Goal: Information Seeking & Learning: Learn about a topic

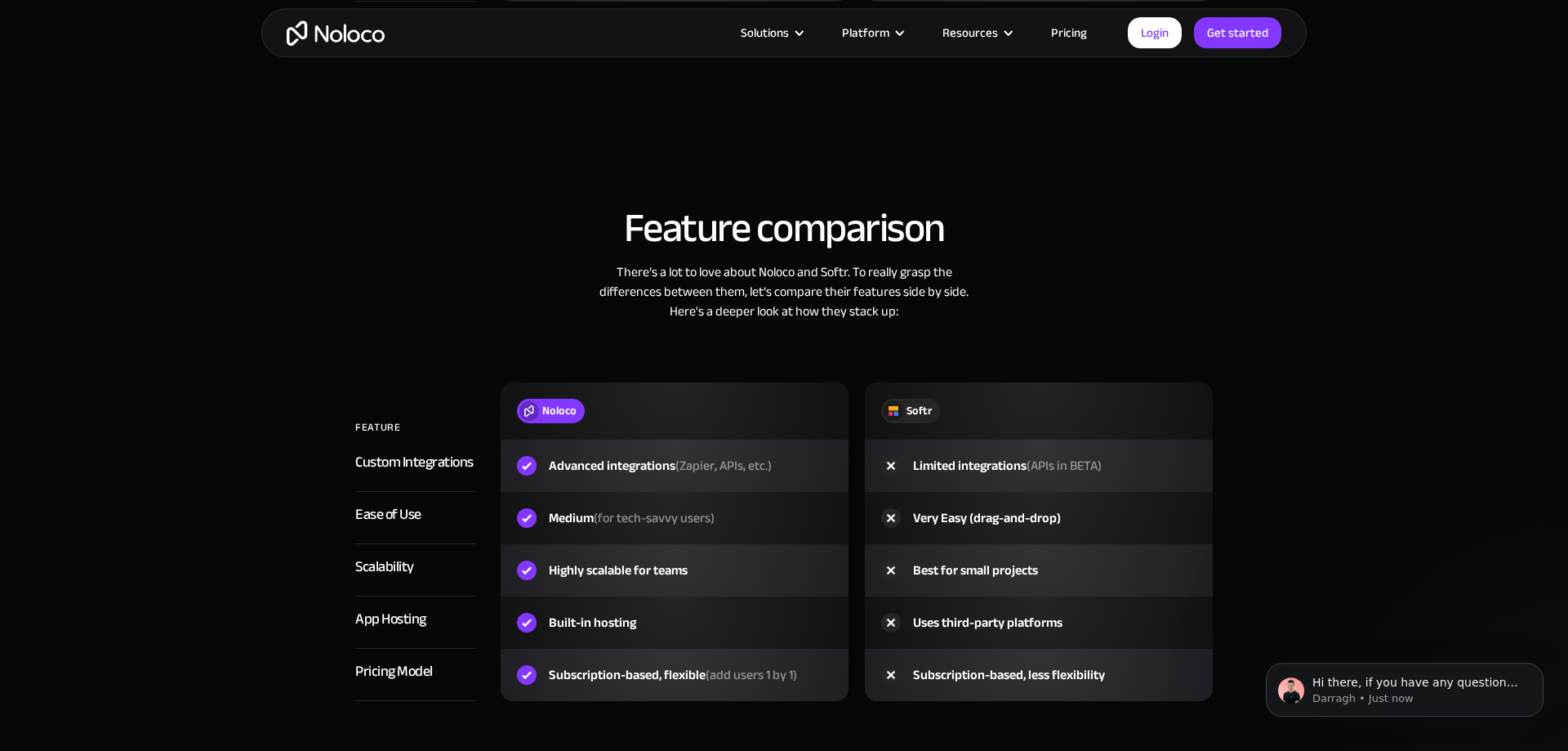
scroll to position [2290, 0]
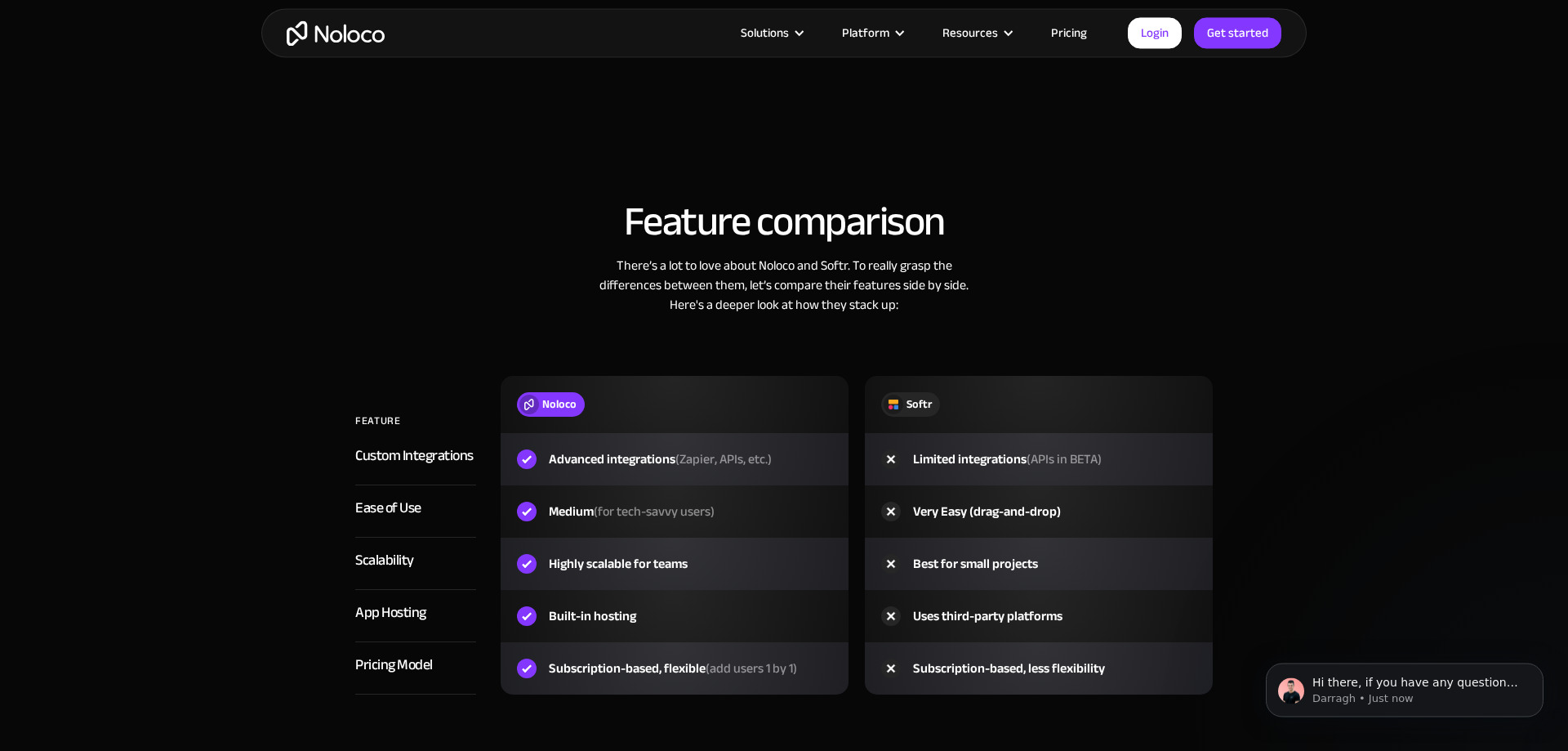
click at [1299, 564] on div "Feature comparison There’s a lot to love about Noloco and Softr. To really gras…" at bounding box center [784, 463] width 1045 height 560
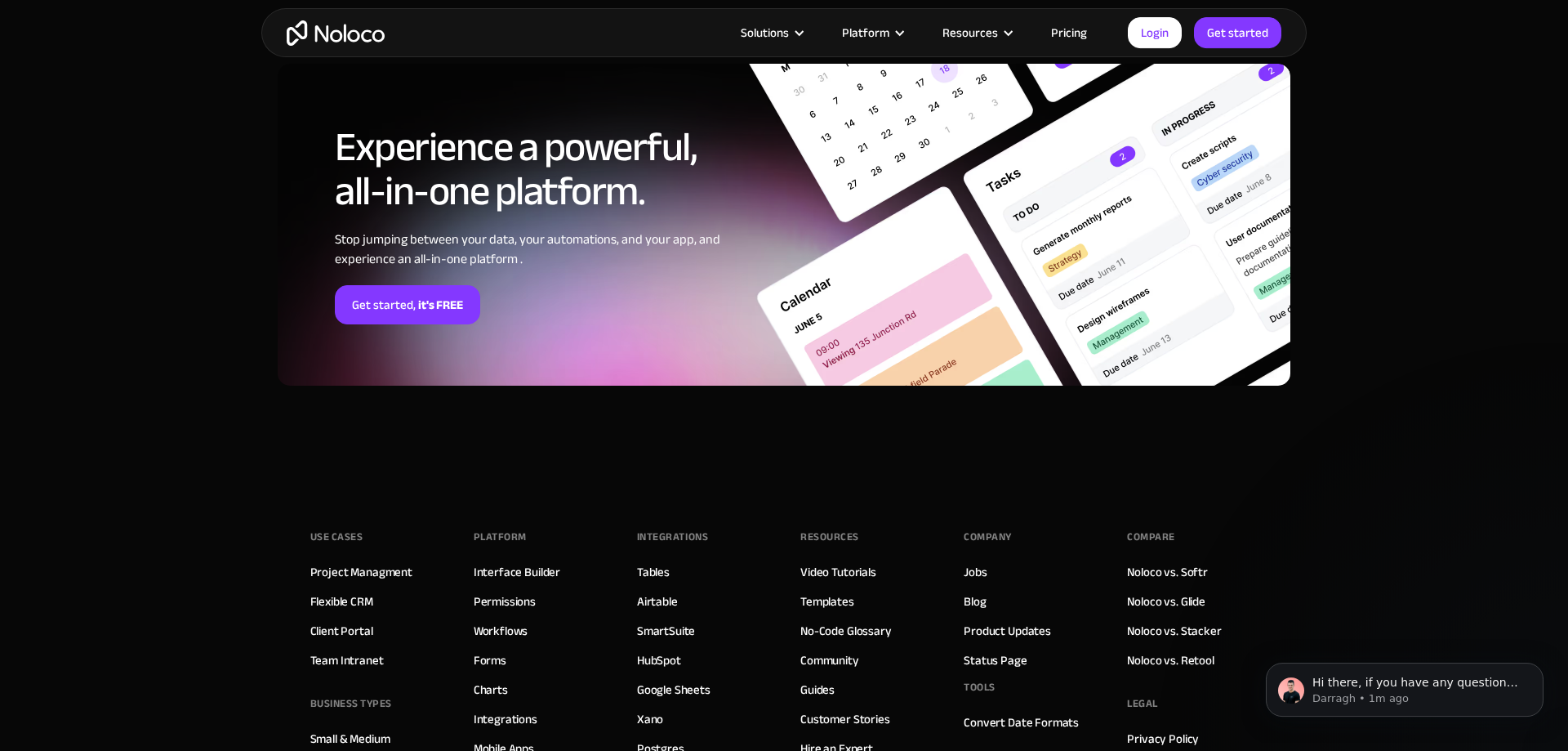
scroll to position [4487, 0]
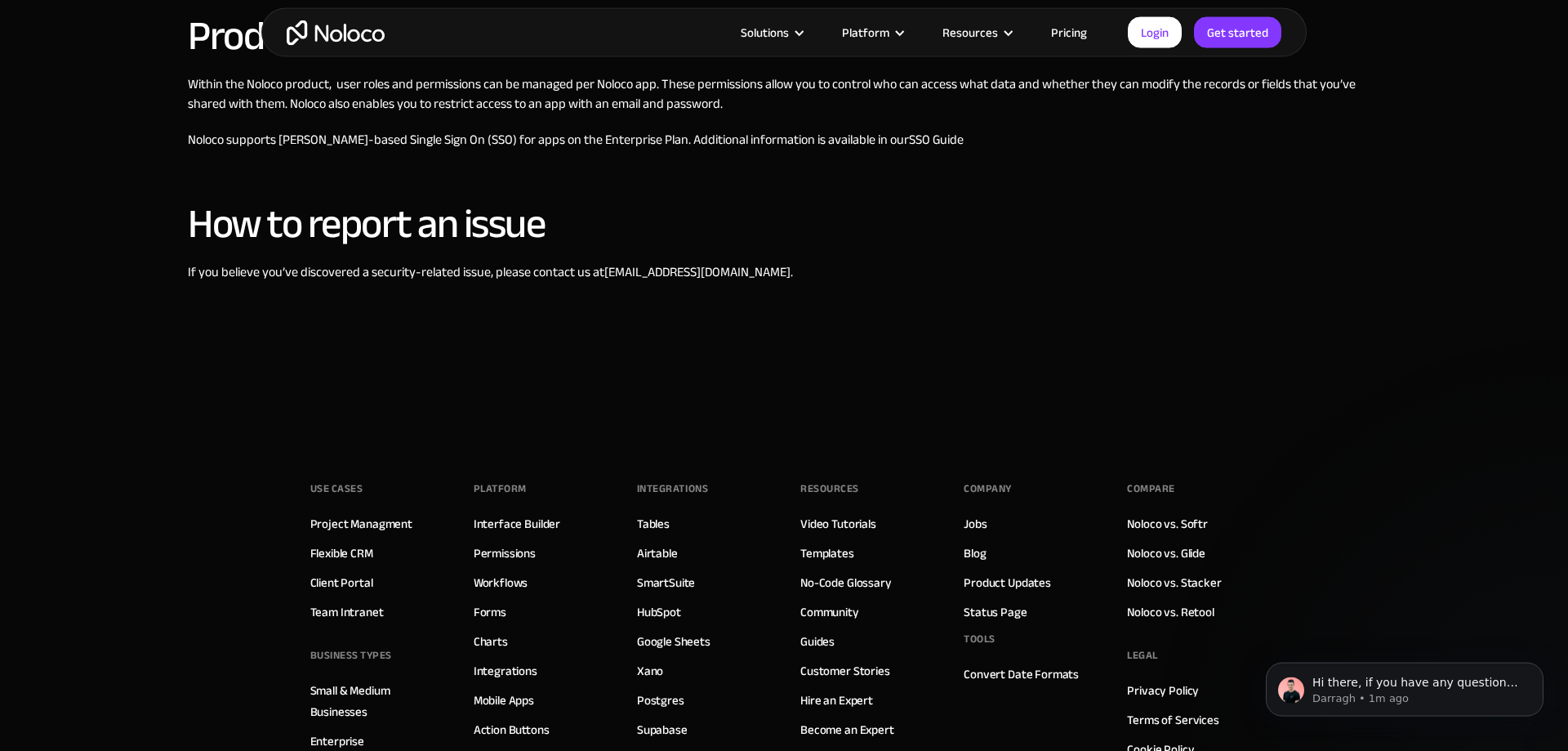
scroll to position [1075, 0]
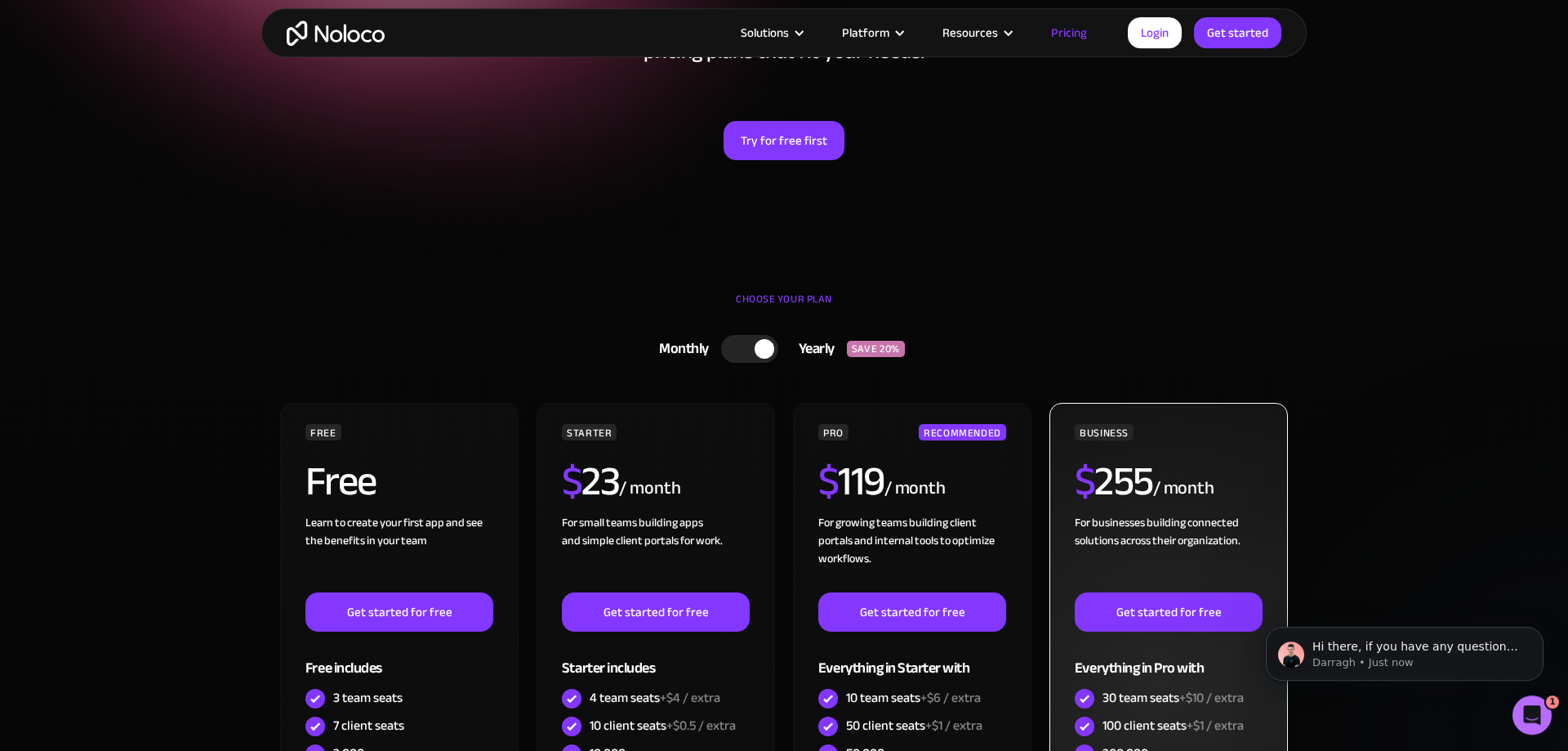
scroll to position [241, 0]
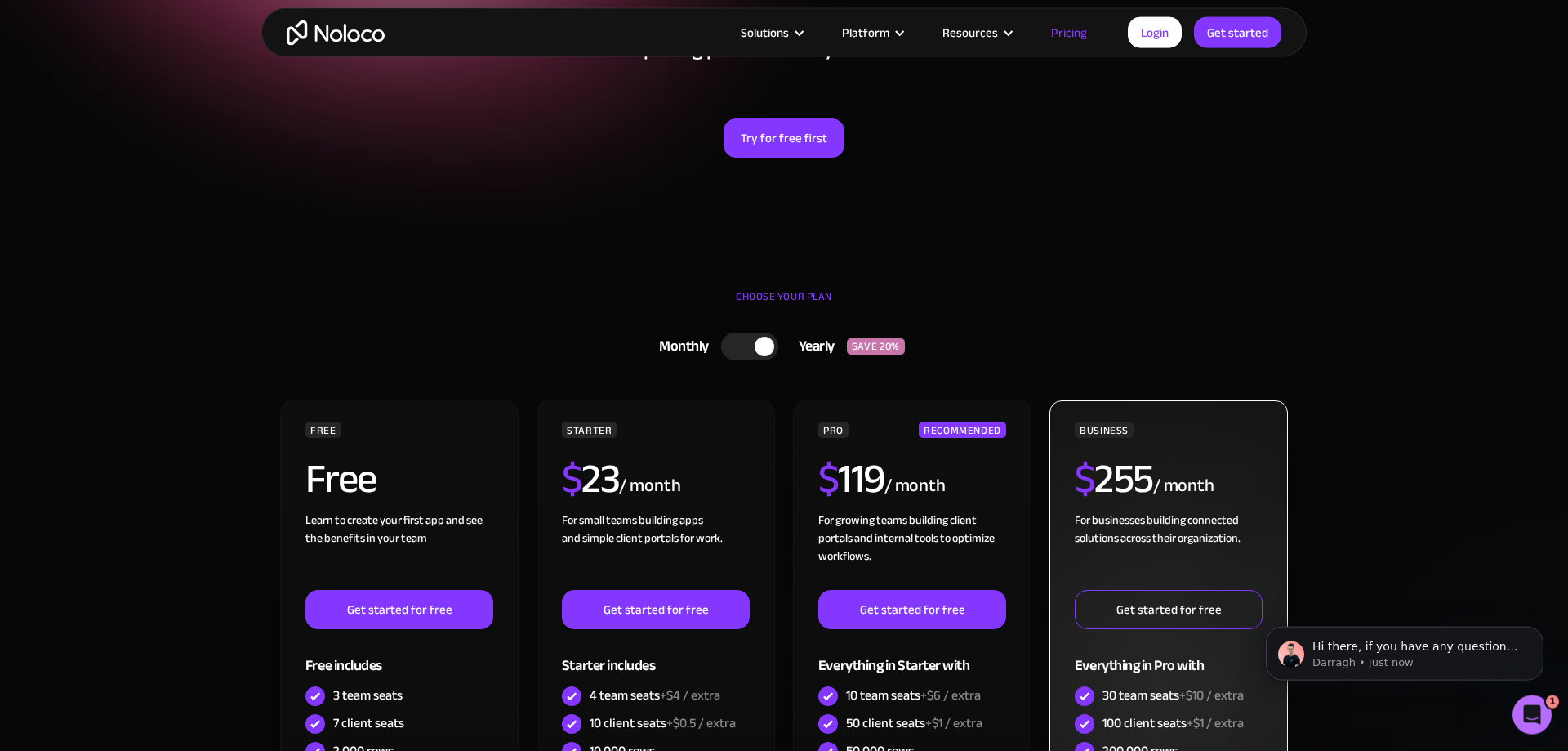
click at [1180, 601] on link "Get started for free" at bounding box center [1169, 609] width 188 height 39
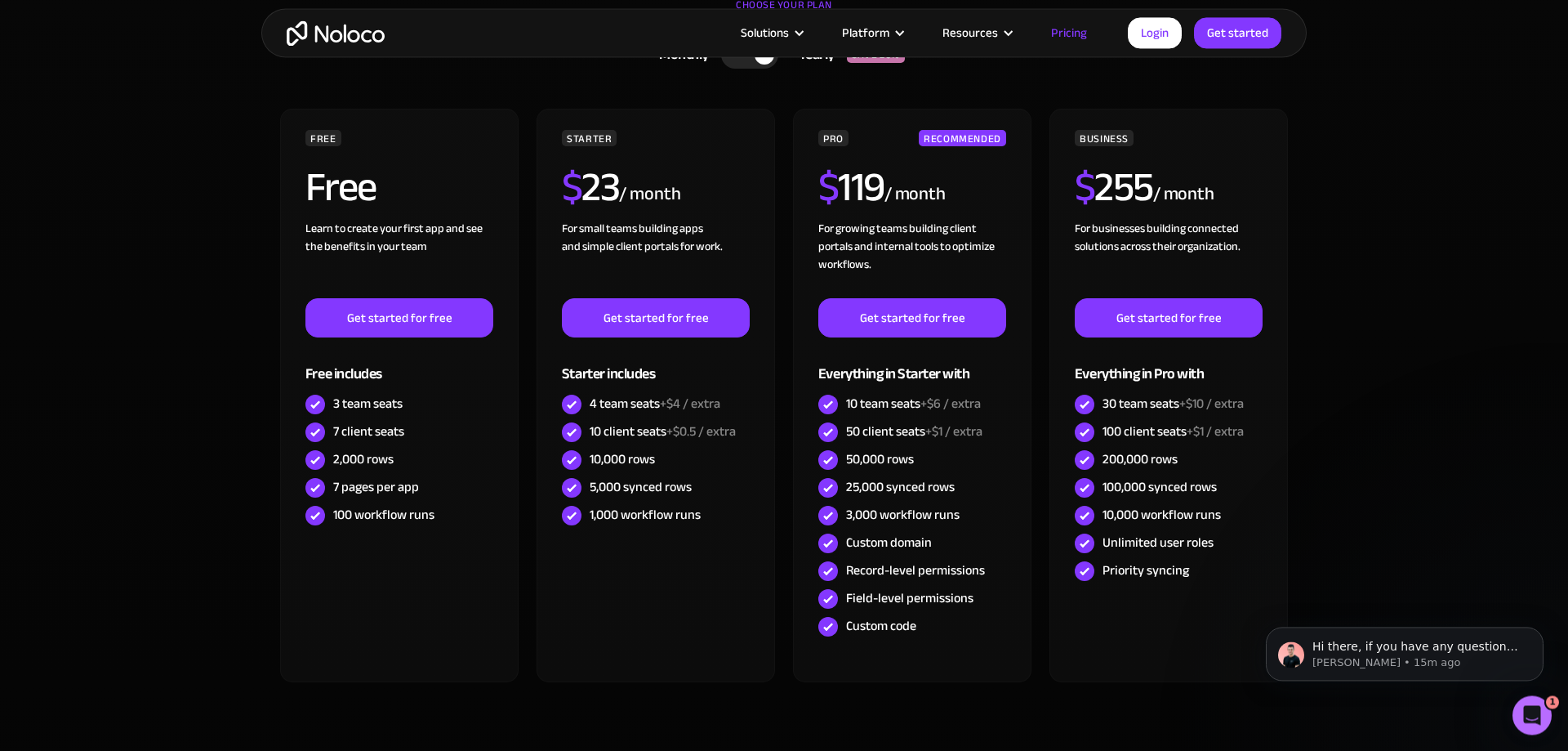
scroll to position [535, 0]
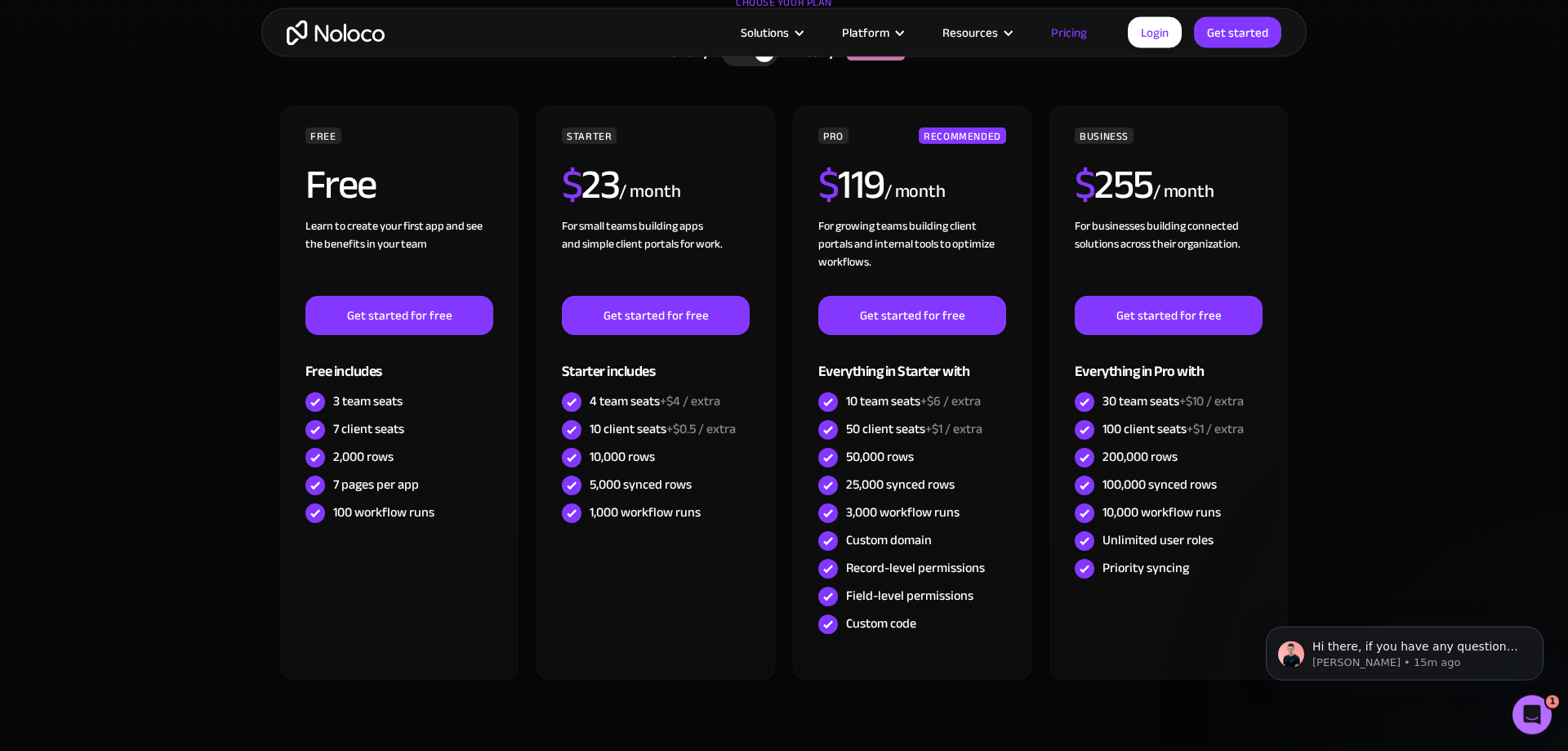
click at [1138, 289] on div "For businesses building connected solutions across their organization. ‍" at bounding box center [1169, 257] width 188 height 79
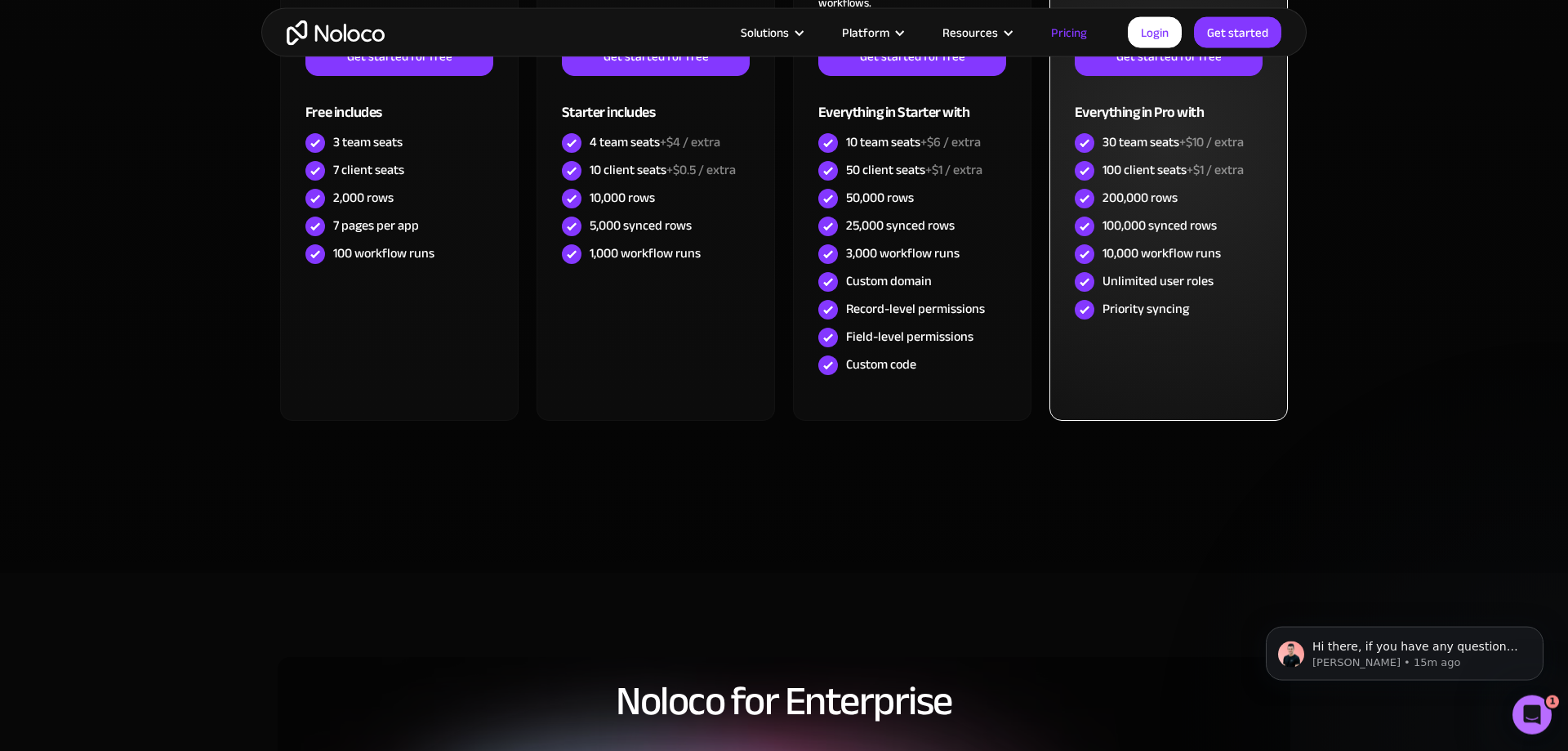
scroll to position [792, 0]
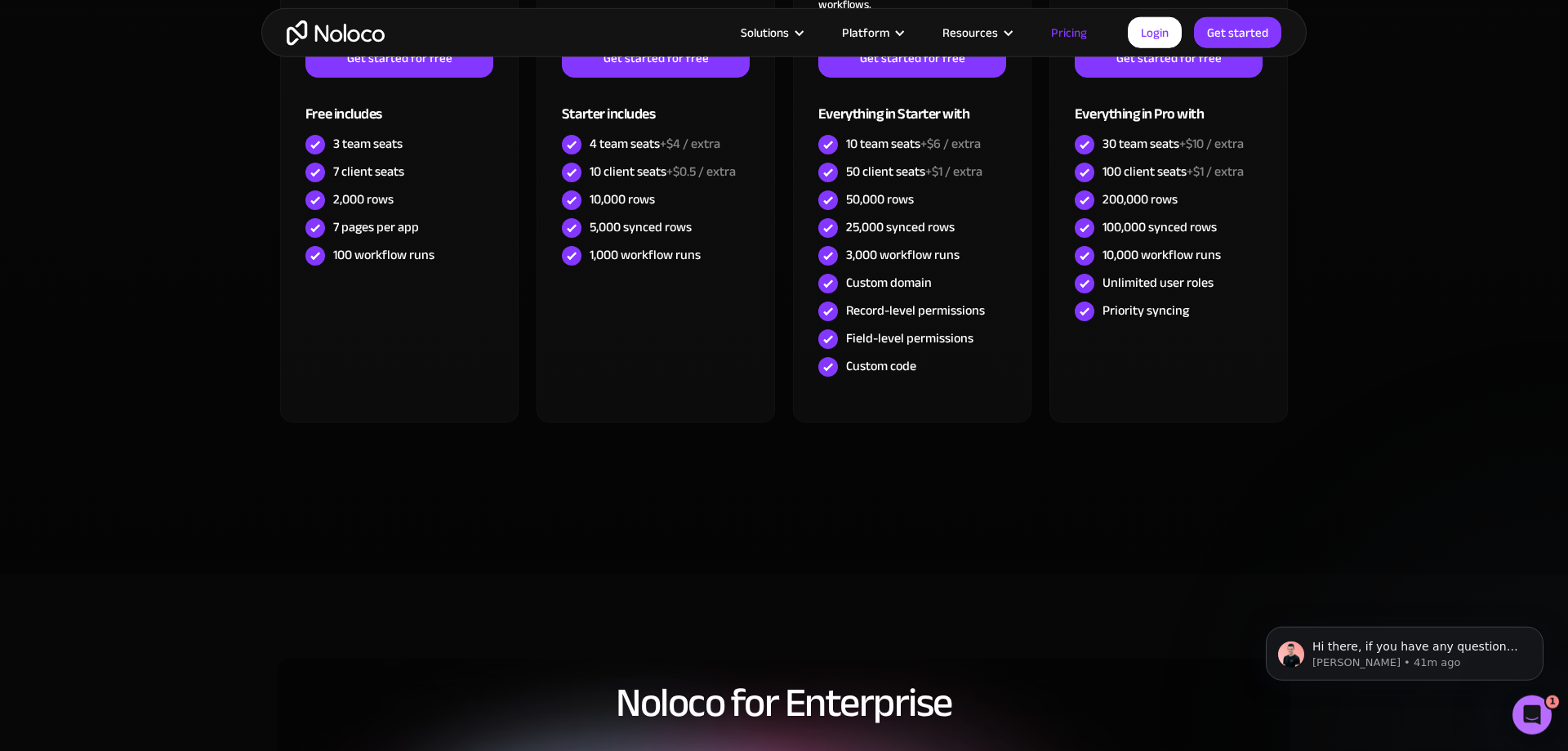
click at [1525, 712] on icon "Open Intercom Messenger" at bounding box center [1533, 715] width 27 height 27
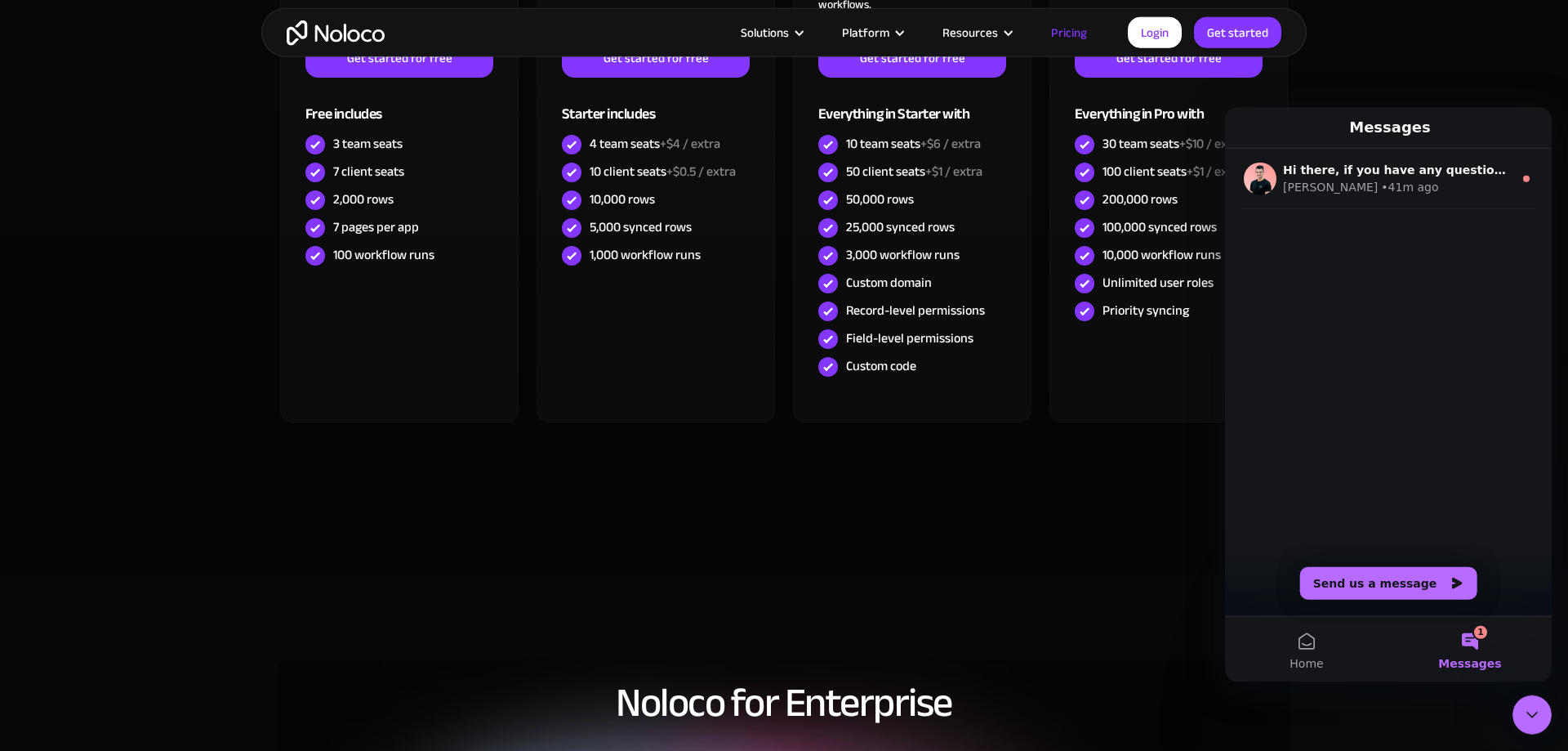
scroll to position [0, 0]
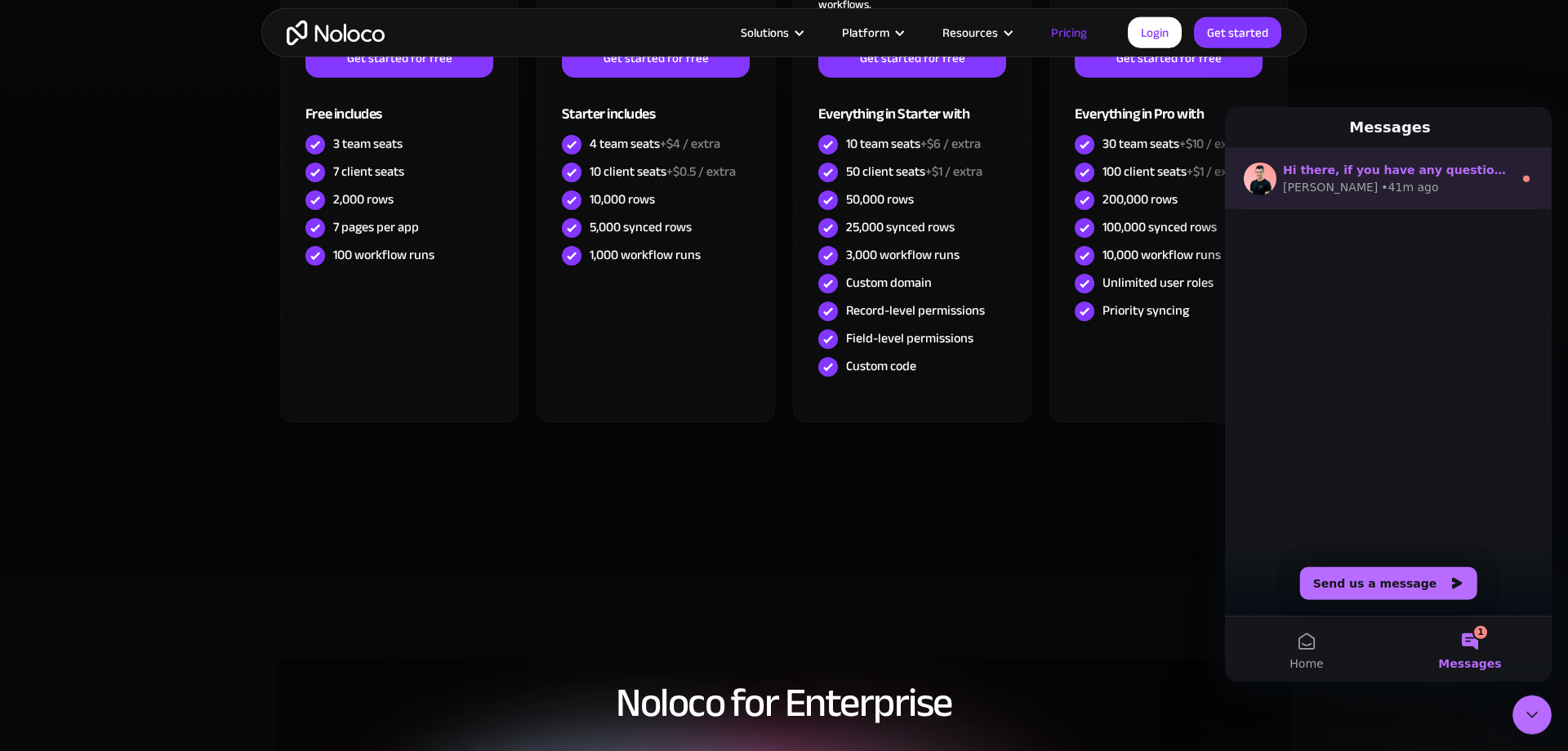
click at [1442, 185] on div "Darragh • 41m ago" at bounding box center [1398, 187] width 230 height 17
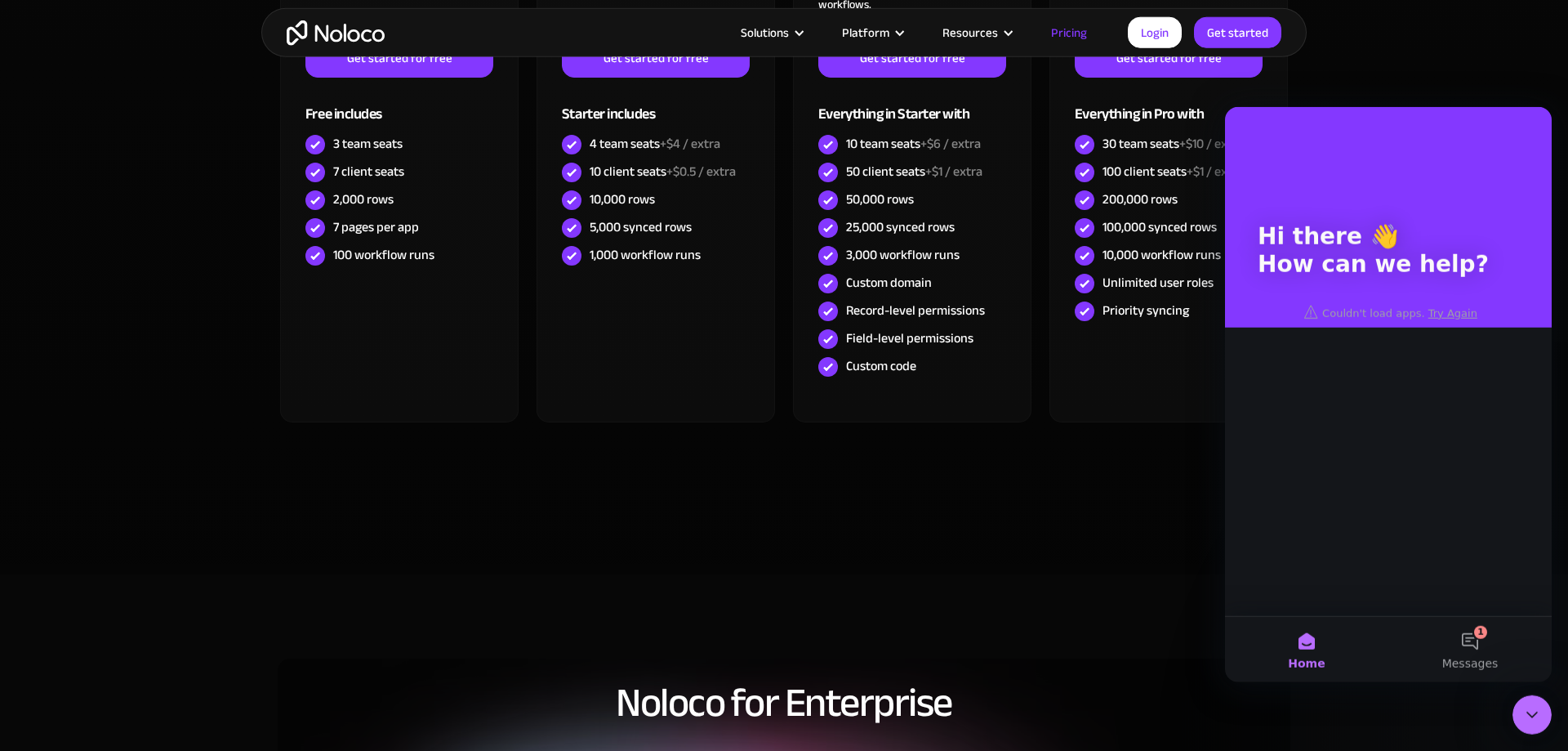
click at [1439, 327] on div "Hi there 👋 How can we help? Couldn't load apps. Try Again" at bounding box center [1388, 361] width 327 height 508
click at [1436, 317] on div "Hi there 👋 How can we help?" at bounding box center [1388, 217] width 294 height 221
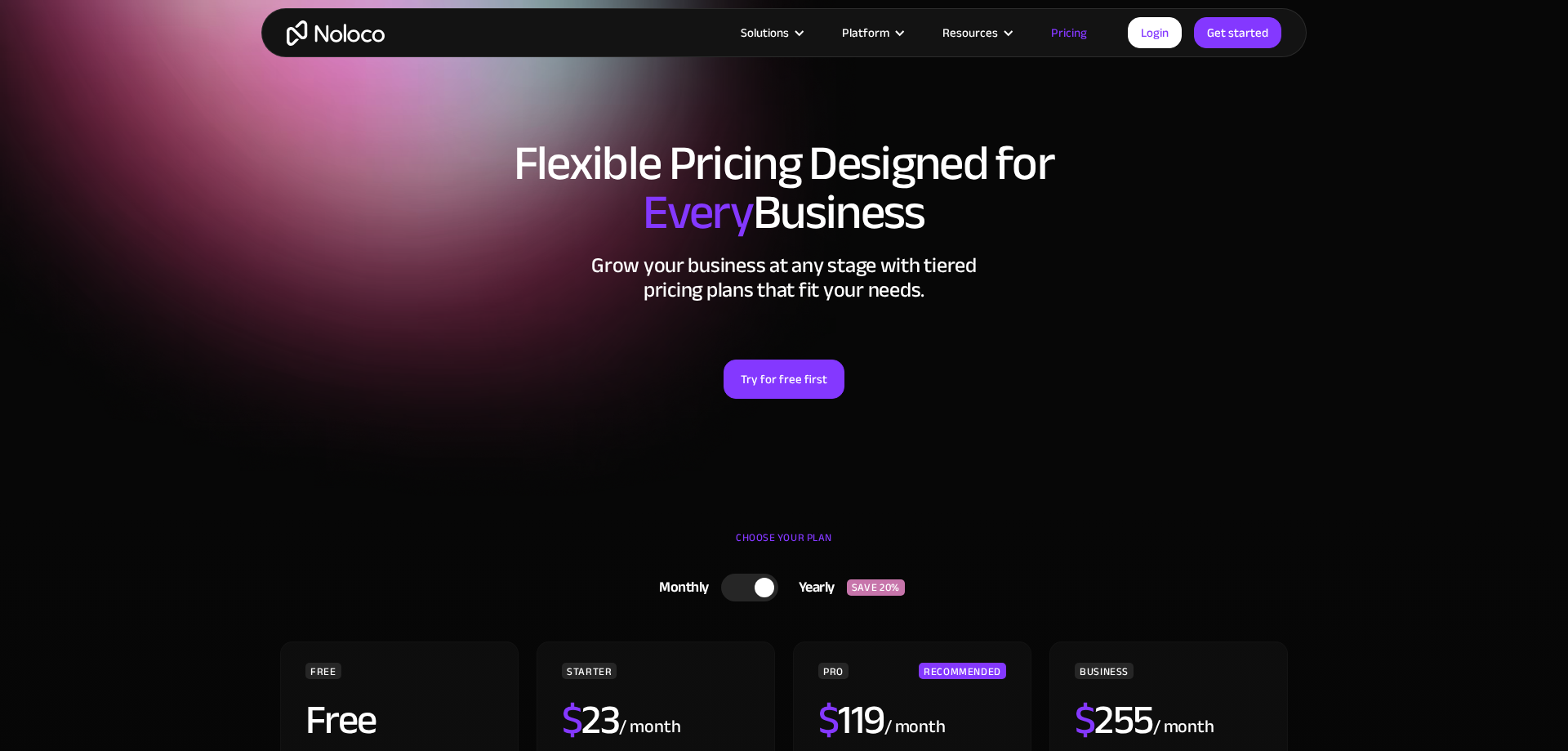
scroll to position [1120, 0]
